Goal: Task Accomplishment & Management: Use online tool/utility

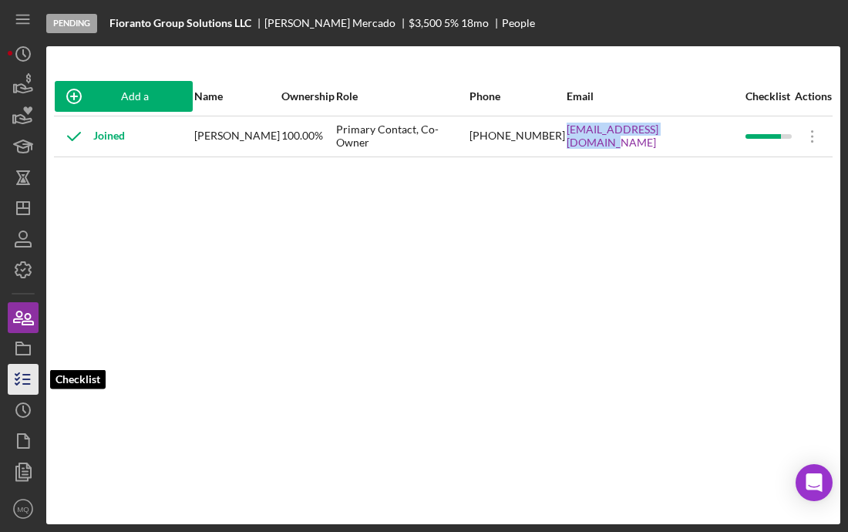
click at [28, 382] on icon "button" at bounding box center [23, 379] width 39 height 39
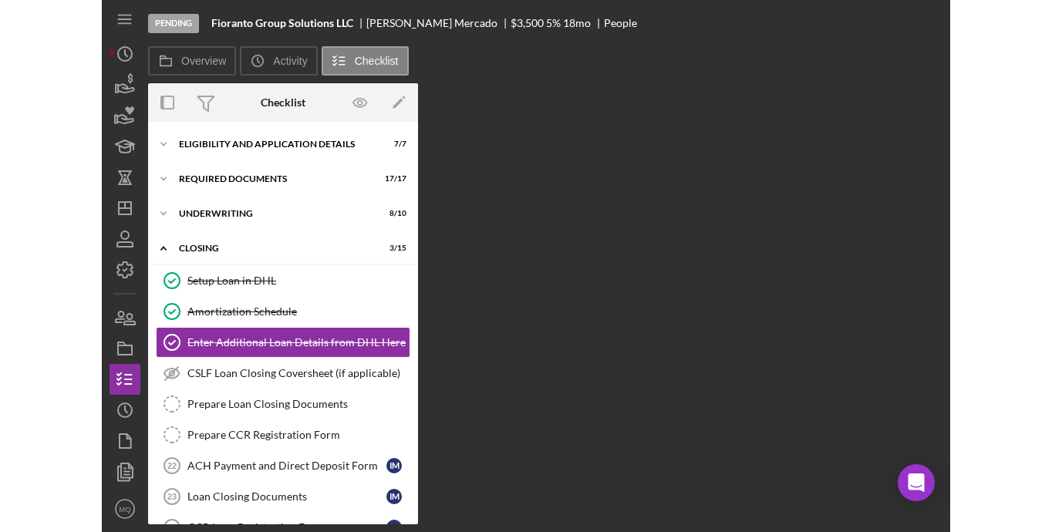
scroll to position [19, 0]
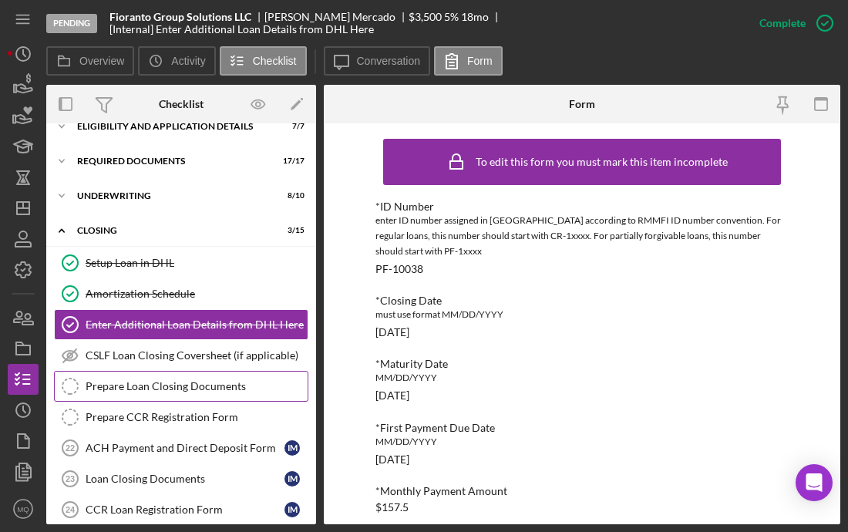
click at [225, 386] on div "Prepare Loan Closing Documents" at bounding box center [197, 386] width 222 height 12
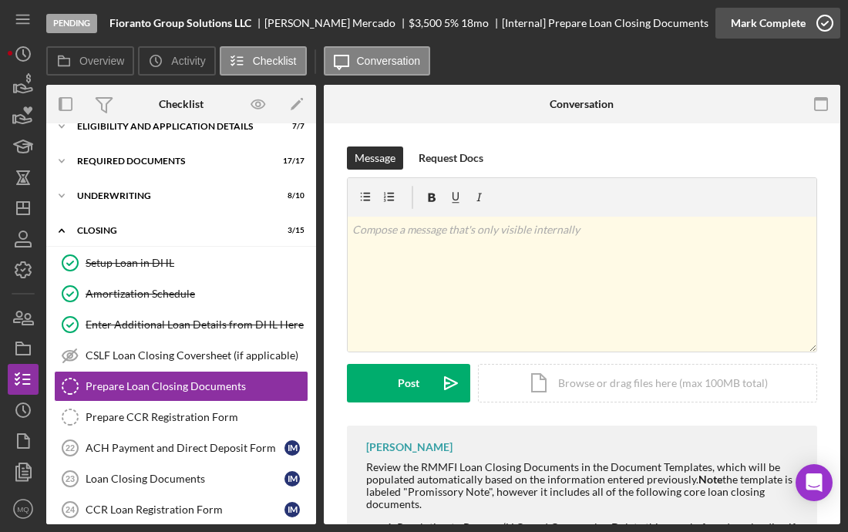
click at [827, 18] on icon "button" at bounding box center [825, 23] width 39 height 39
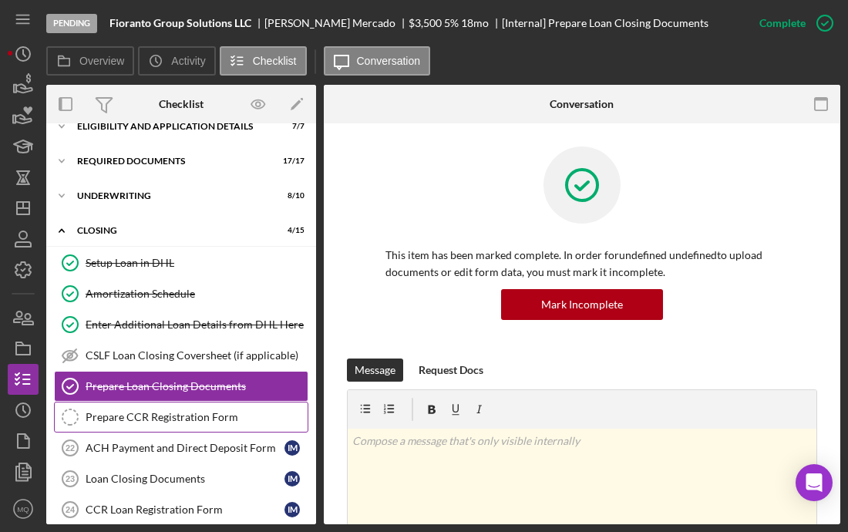
click at [190, 411] on div "Prepare CCR Registration Form" at bounding box center [197, 417] width 222 height 12
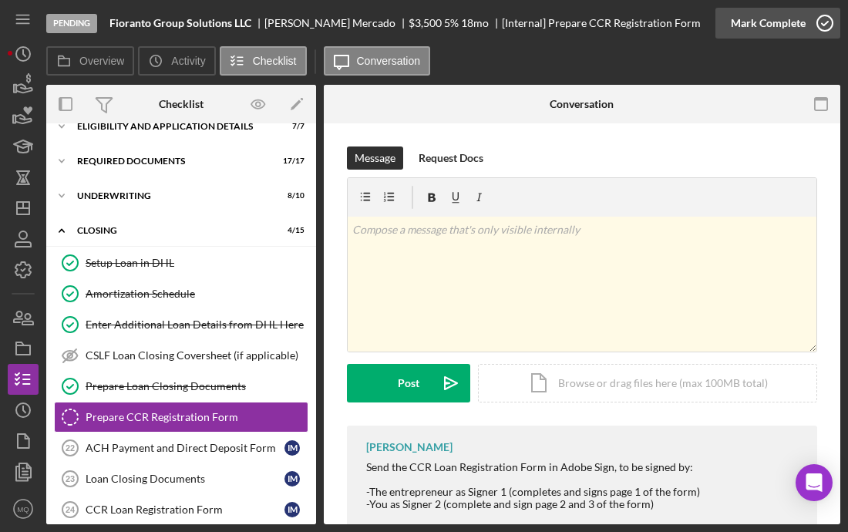
click at [827, 14] on icon "button" at bounding box center [825, 23] width 39 height 39
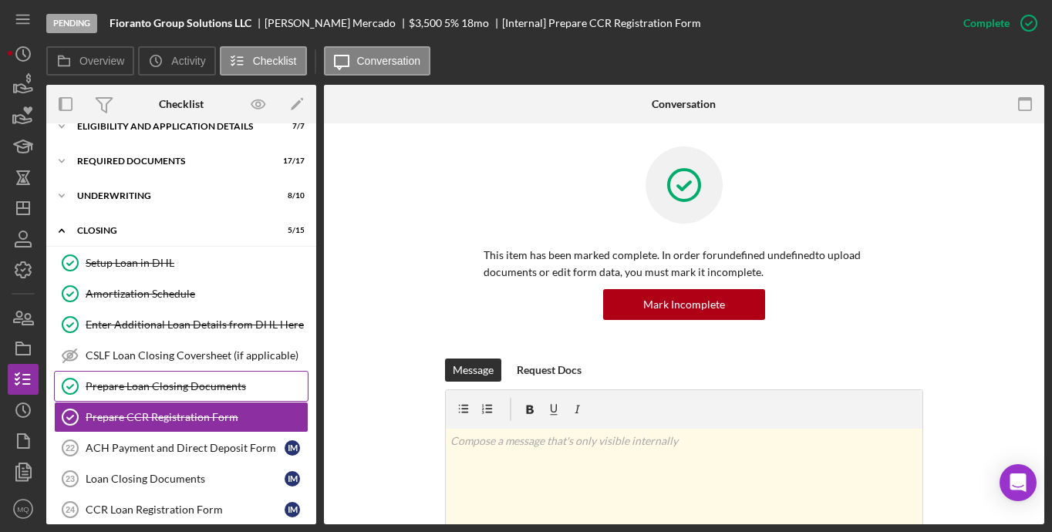
click at [221, 386] on div "Prepare Loan Closing Documents" at bounding box center [197, 386] width 222 height 12
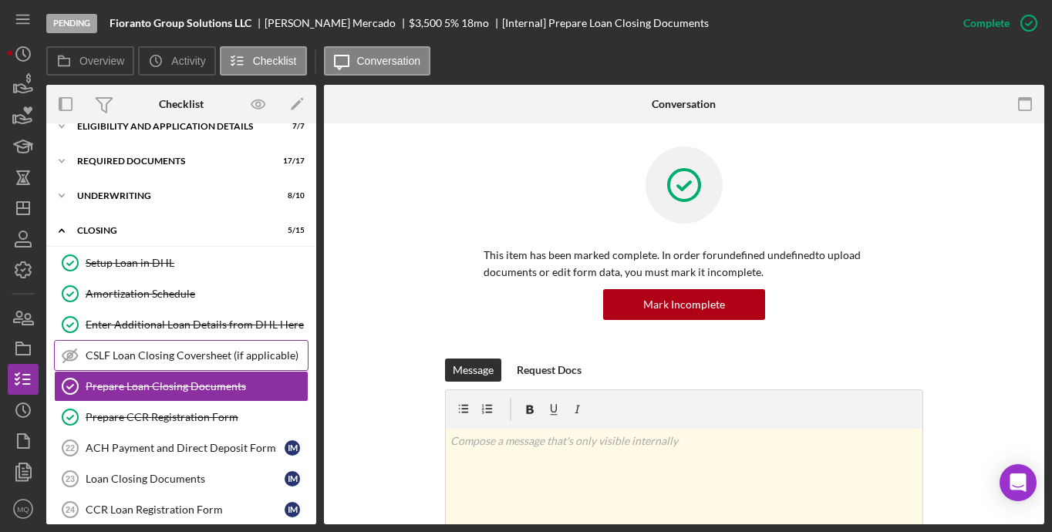
click at [236, 358] on div "CSLF Loan Closing Coversheet (if applicable)" at bounding box center [197, 355] width 222 height 12
